Goal: Book appointment/travel/reservation

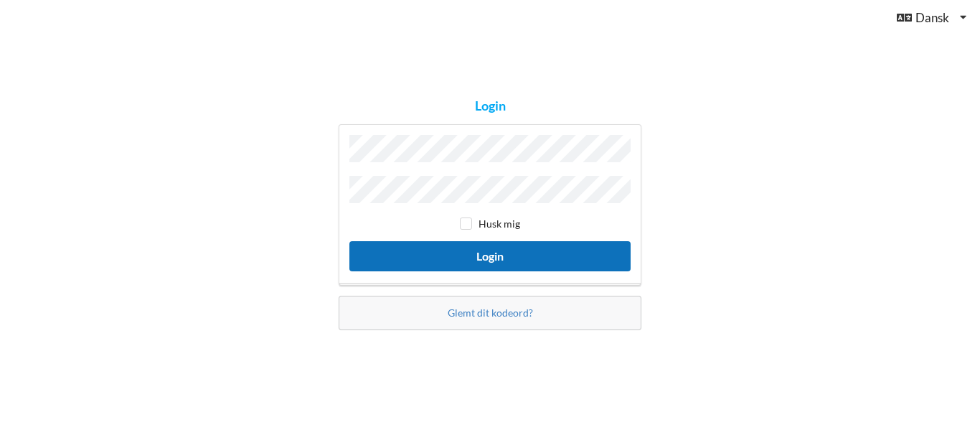
click at [498, 259] on button "Login" at bounding box center [489, 255] width 281 height 29
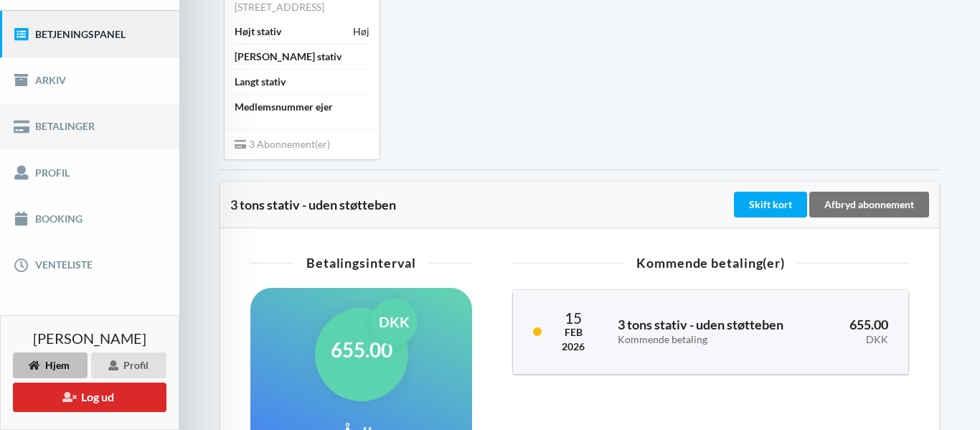
scroll to position [171, 0]
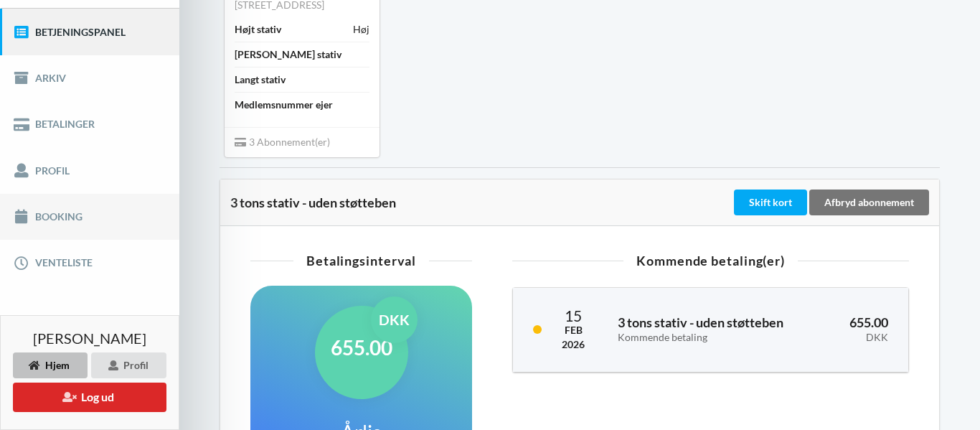
click at [47, 213] on link "Booking" at bounding box center [89, 217] width 179 height 46
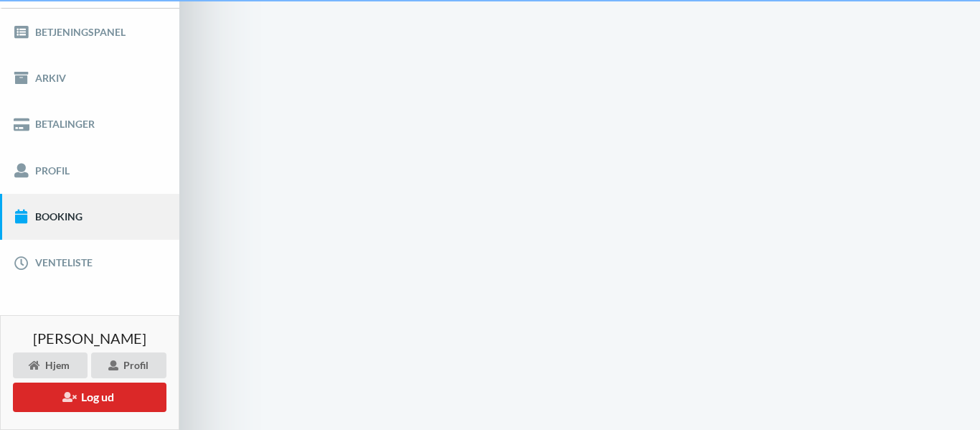
scroll to position [28, 0]
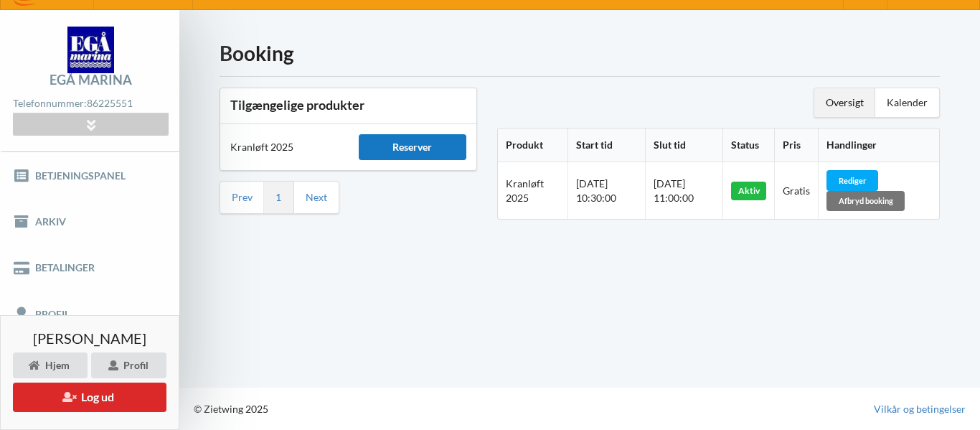
click at [387, 153] on div "Reserver" at bounding box center [413, 147] width 108 height 26
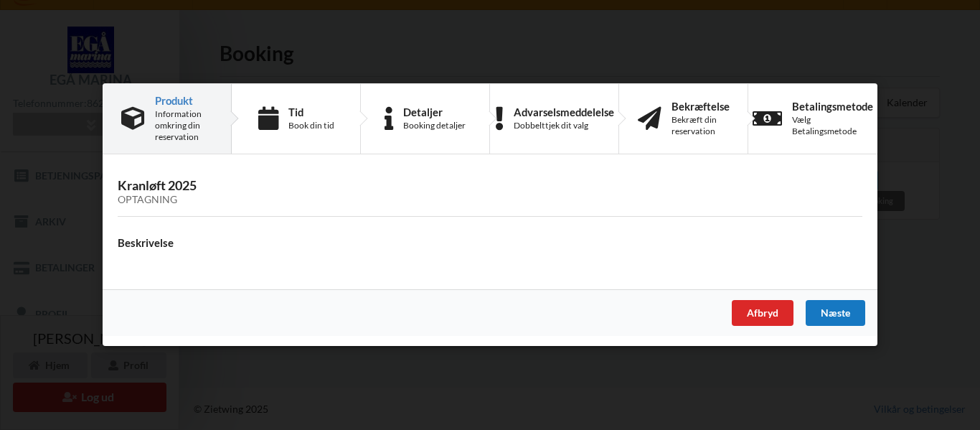
click at [820, 308] on div "Næste" at bounding box center [836, 314] width 60 height 26
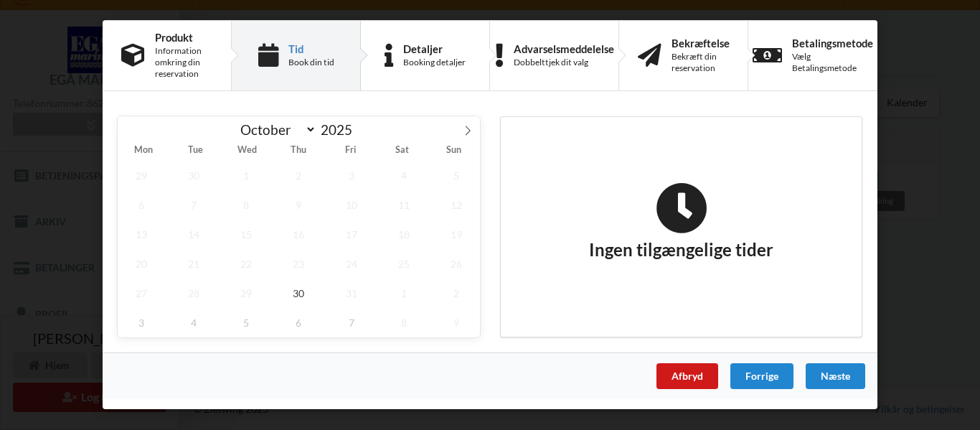
click at [697, 375] on div "Afbryd" at bounding box center [687, 376] width 62 height 26
